Goal: Task Accomplishment & Management: Manage account settings

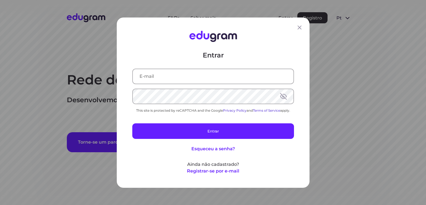
click at [226, 87] on div "Entrar This site is protected by reCAPTCHA and the Google Privacy Policy and Te…" at bounding box center [213, 111] width 162 height 123
click at [224, 83] on div at bounding box center [213, 76] width 162 height 16
click at [223, 82] on input "text" at bounding box center [213, 76] width 161 height 14
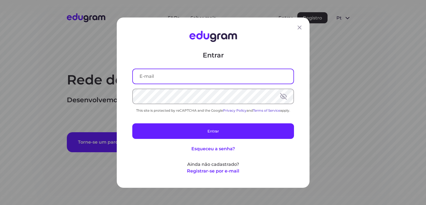
click at [220, 76] on input "text" at bounding box center [213, 76] width 161 height 14
type input "jcs.siewert@gmail.com"
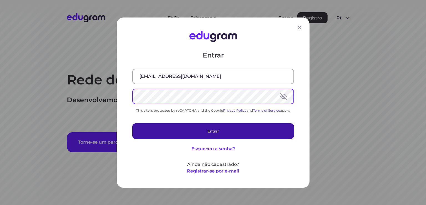
click at [178, 138] on button "Entrar" at bounding box center [213, 131] width 162 height 16
